Goal: Navigation & Orientation: Go to known website

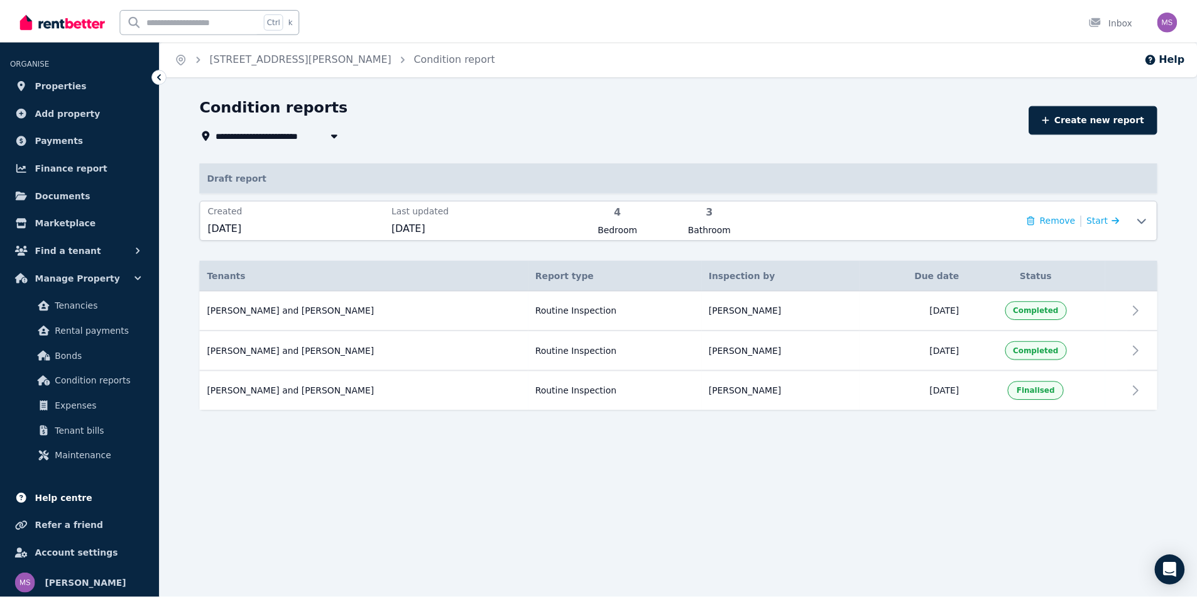
scroll to position [14, 0]
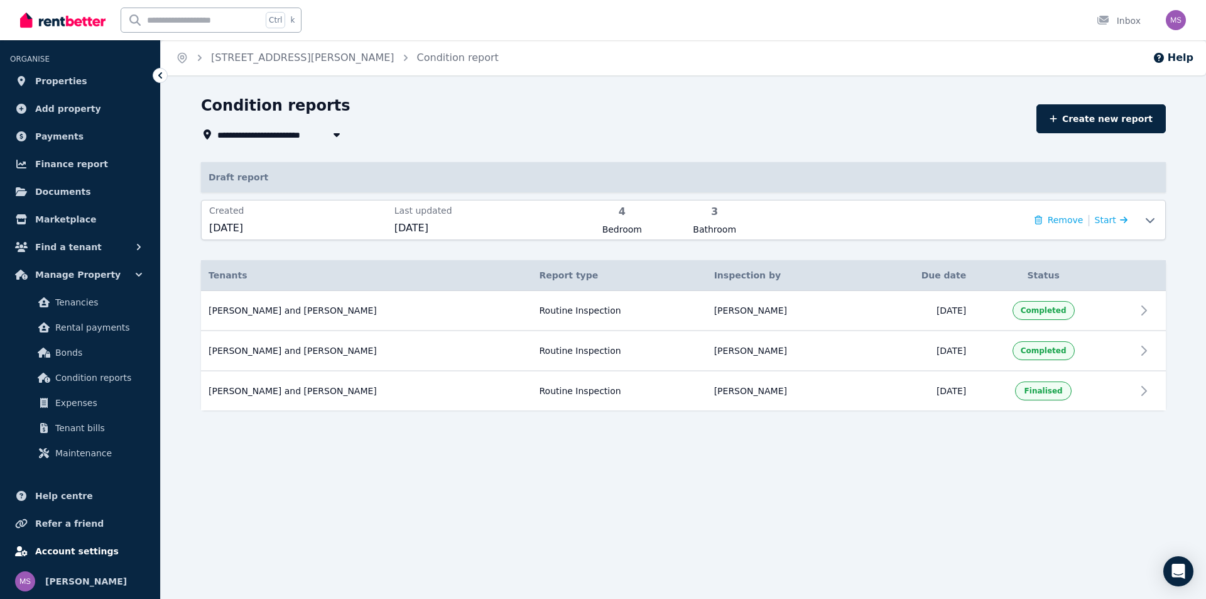
click at [58, 546] on span "Account settings" at bounding box center [77, 550] width 84 height 15
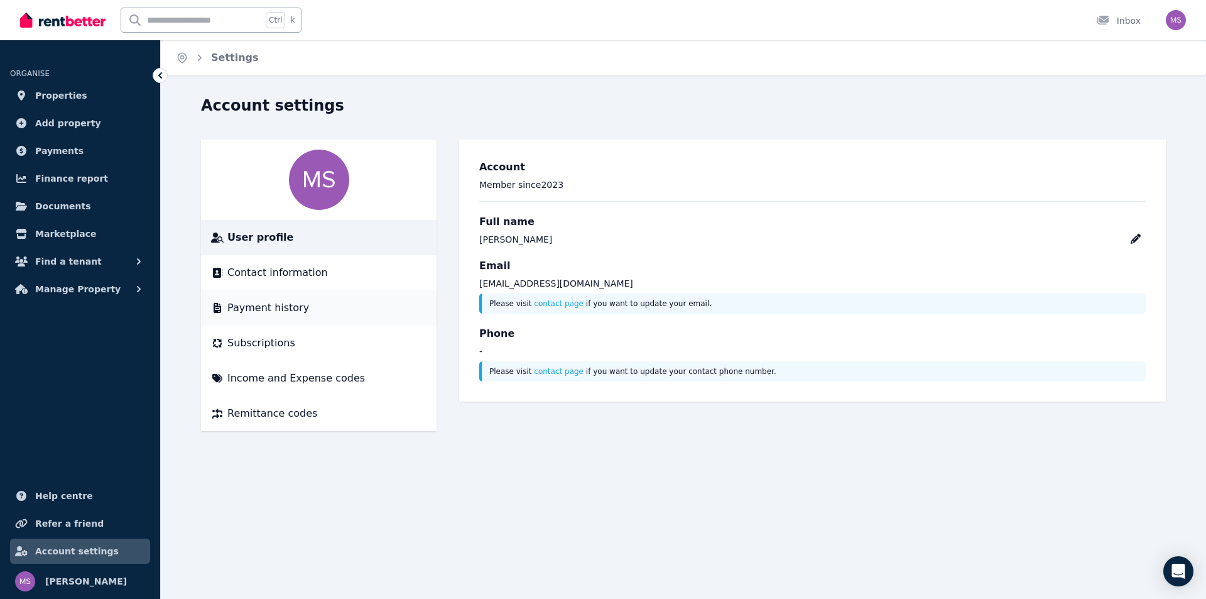
click at [283, 309] on span "Payment history" at bounding box center [268, 307] width 82 height 15
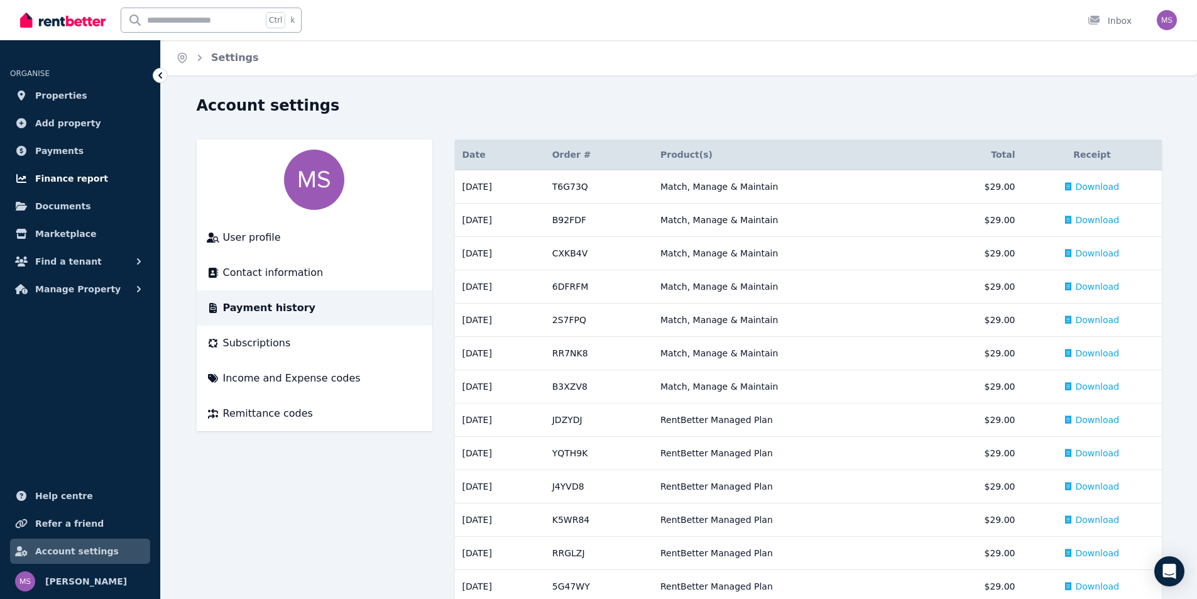
click at [72, 175] on span "Finance report" at bounding box center [71, 178] width 73 height 15
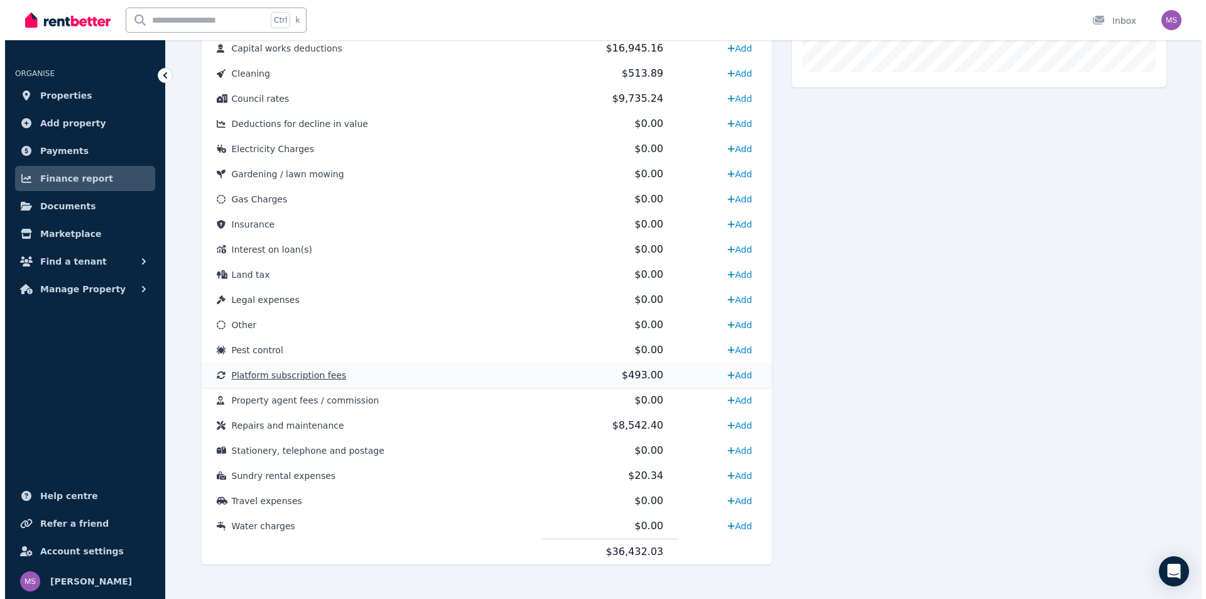
scroll to position [527, 0]
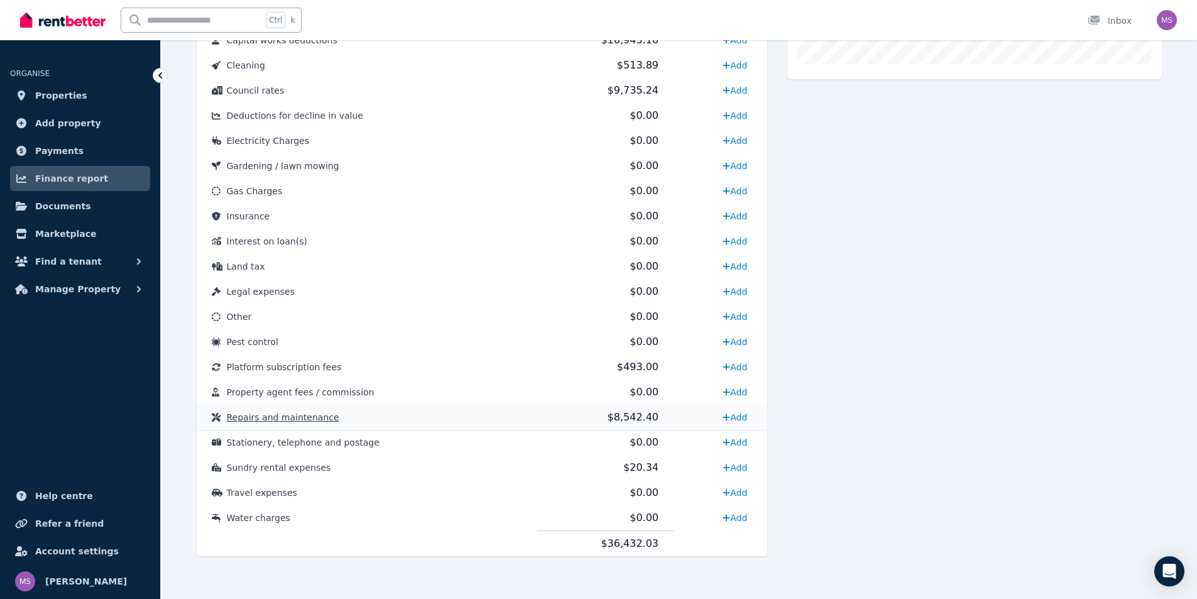
click at [296, 413] on span "Repairs and maintenance" at bounding box center [283, 417] width 112 height 10
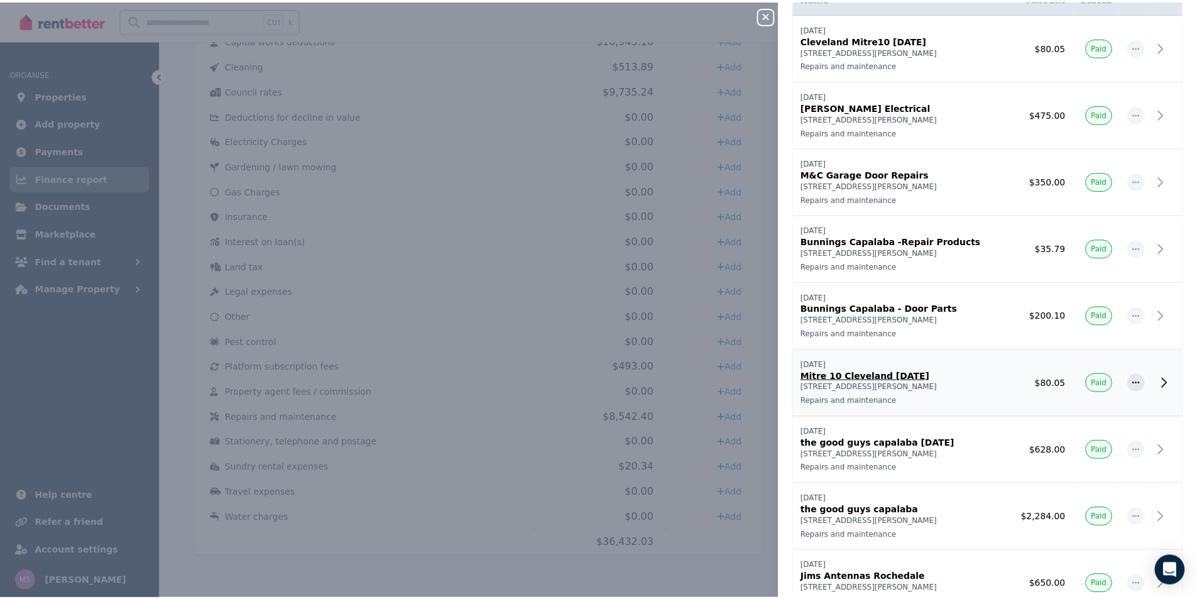
scroll to position [0, 0]
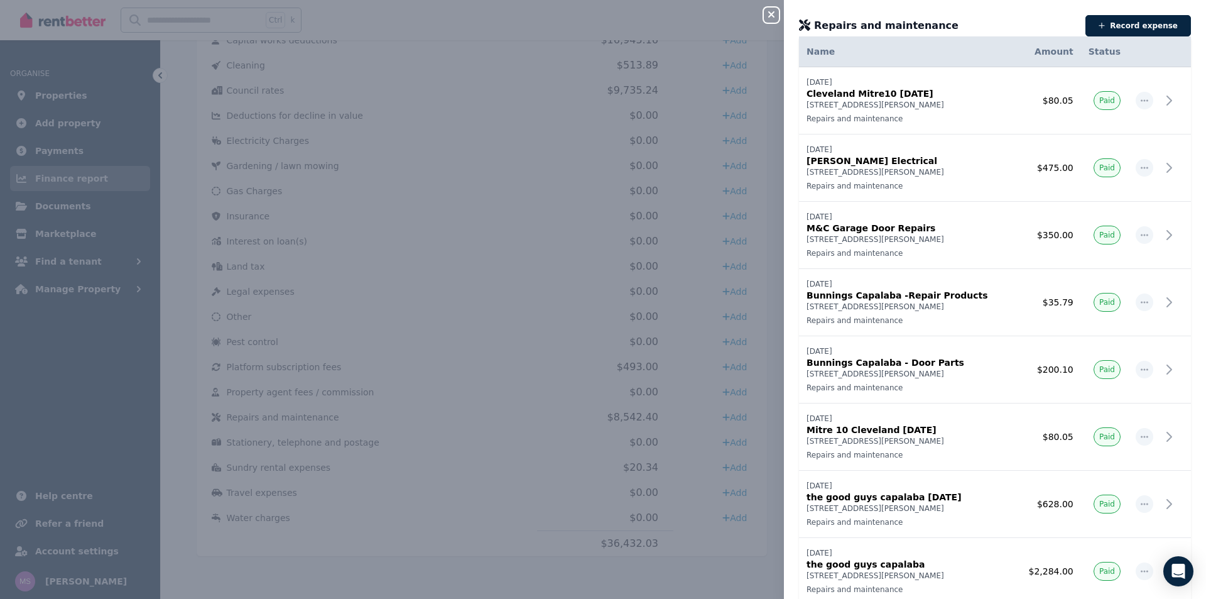
click at [772, 10] on icon "button" at bounding box center [771, 14] width 15 height 10
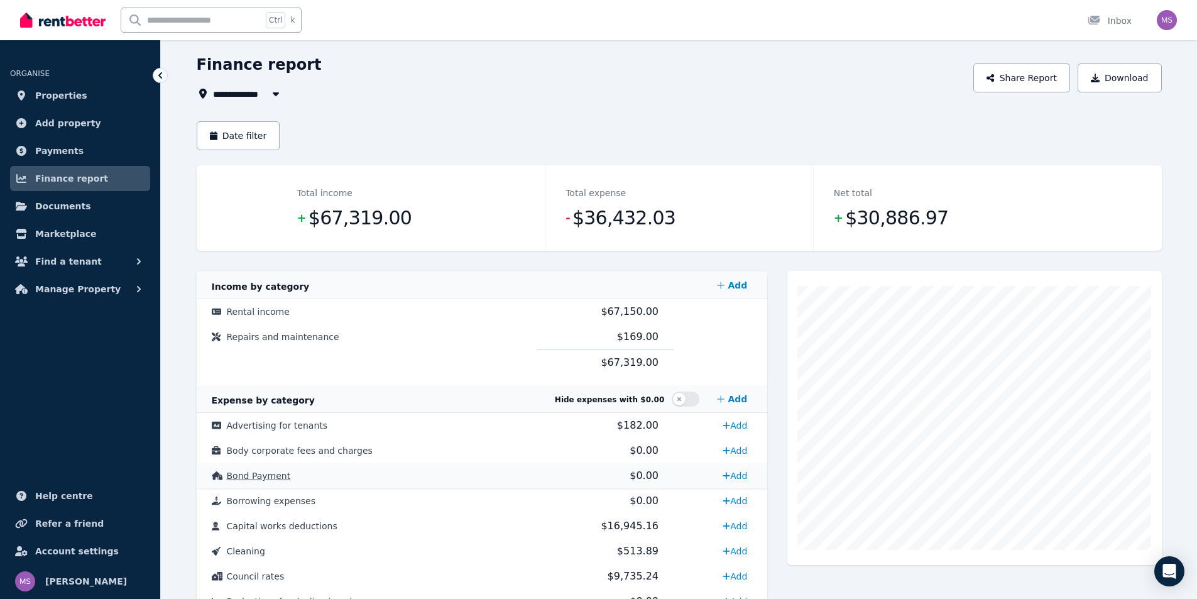
scroll to position [63, 0]
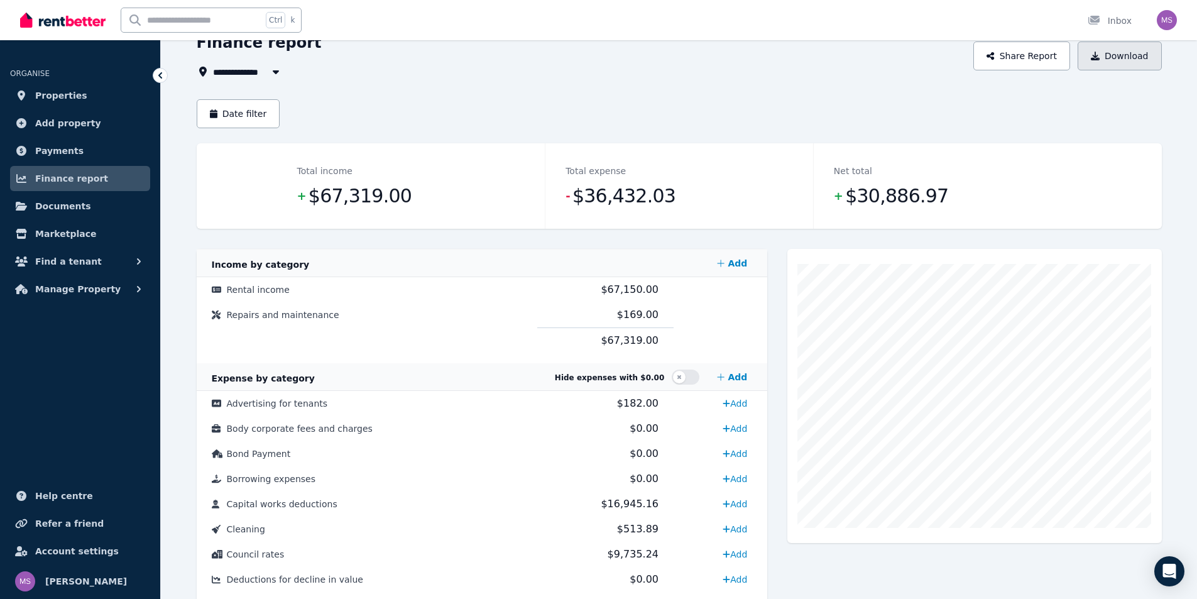
click at [1105, 59] on button "Download" at bounding box center [1120, 55] width 84 height 29
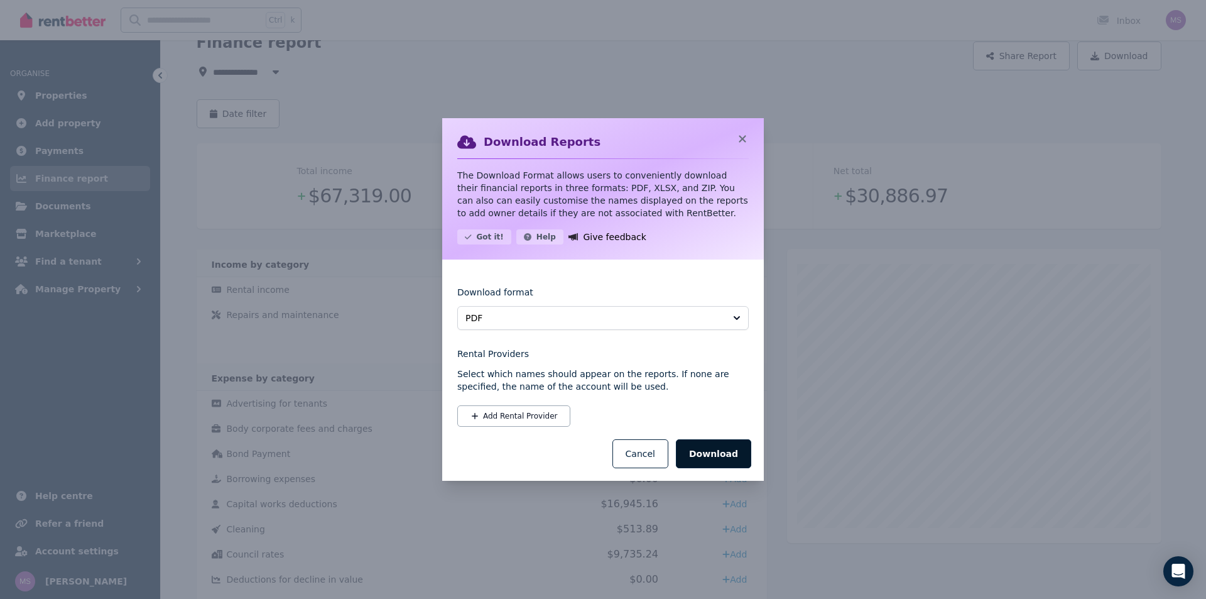
click at [707, 456] on button "Download" at bounding box center [713, 453] width 75 height 29
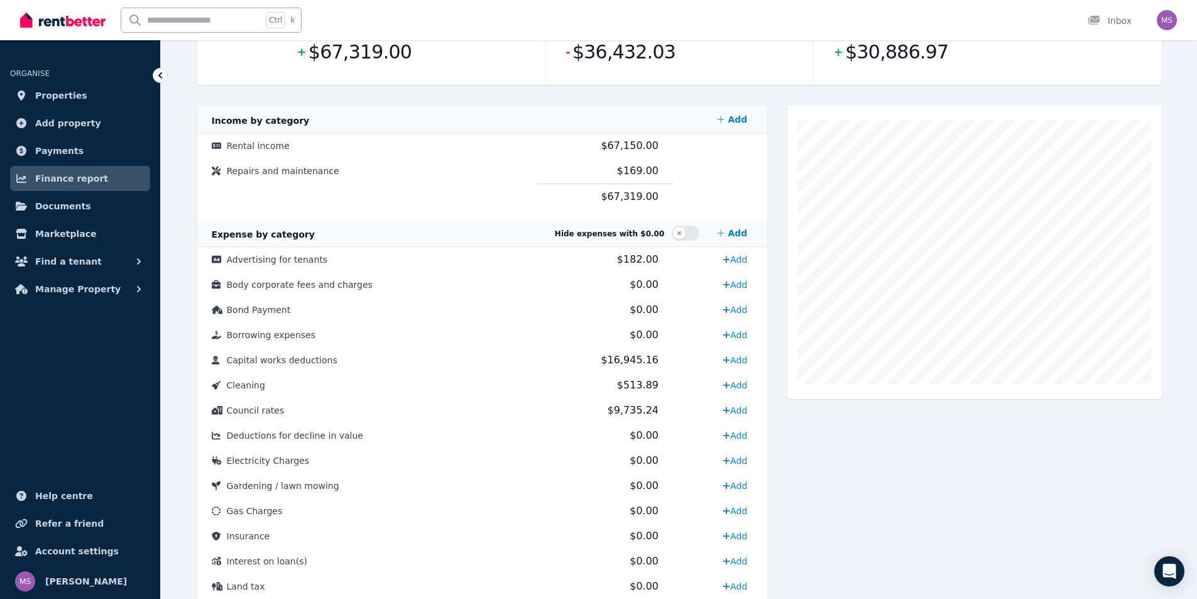
scroll to position [314, 0]
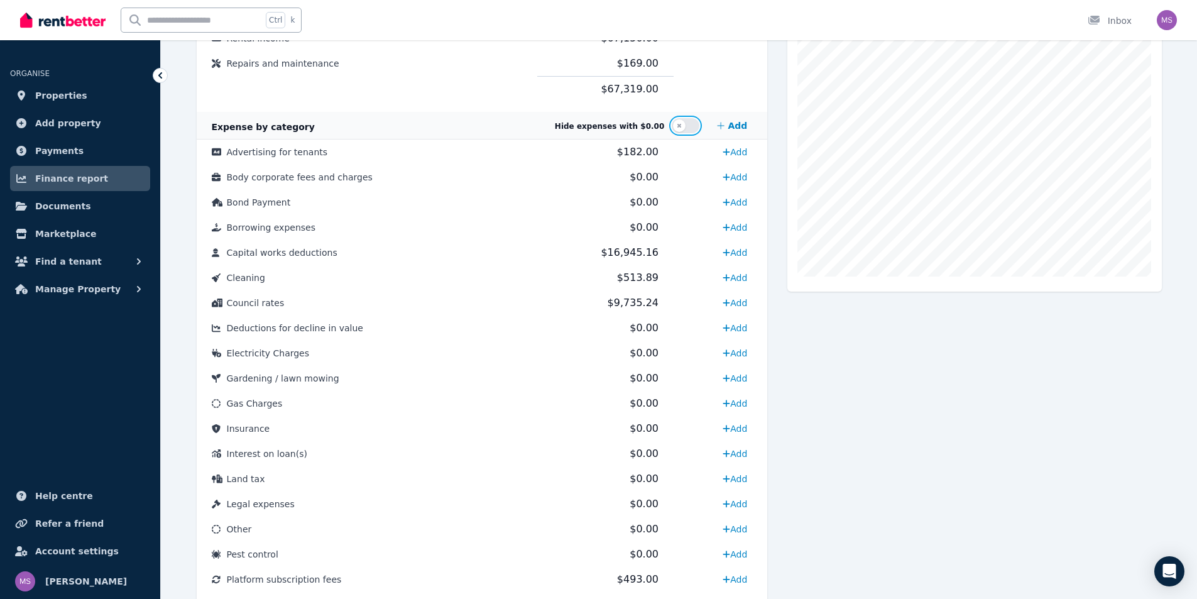
click at [680, 128] on button "button" at bounding box center [686, 125] width 28 height 15
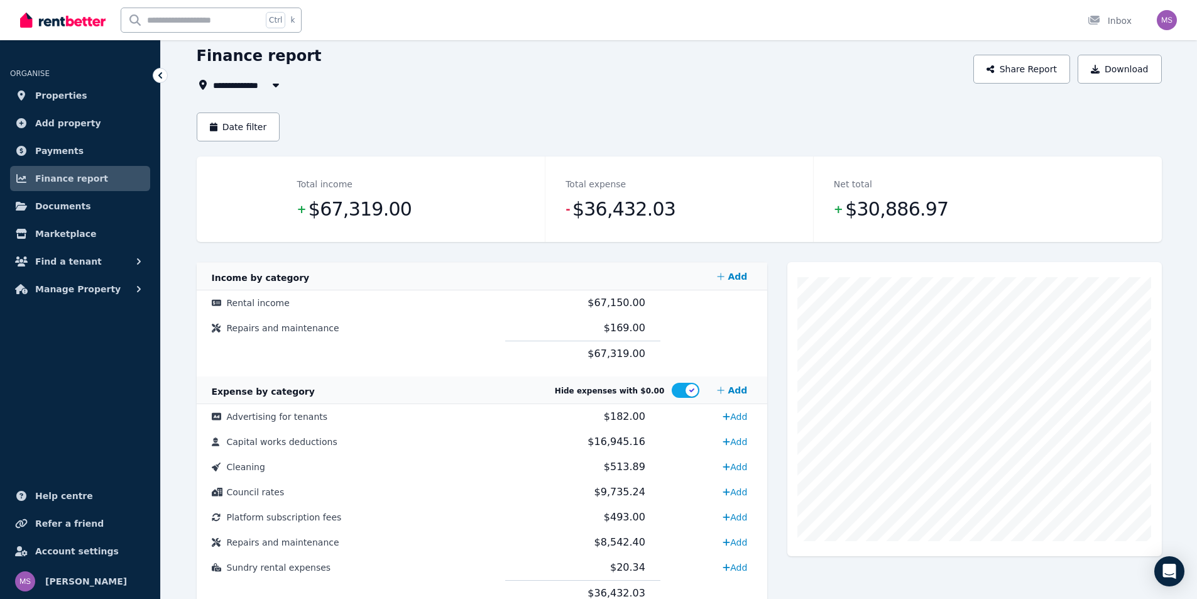
scroll to position [99, 0]
